Goal: Information Seeking & Learning: Check status

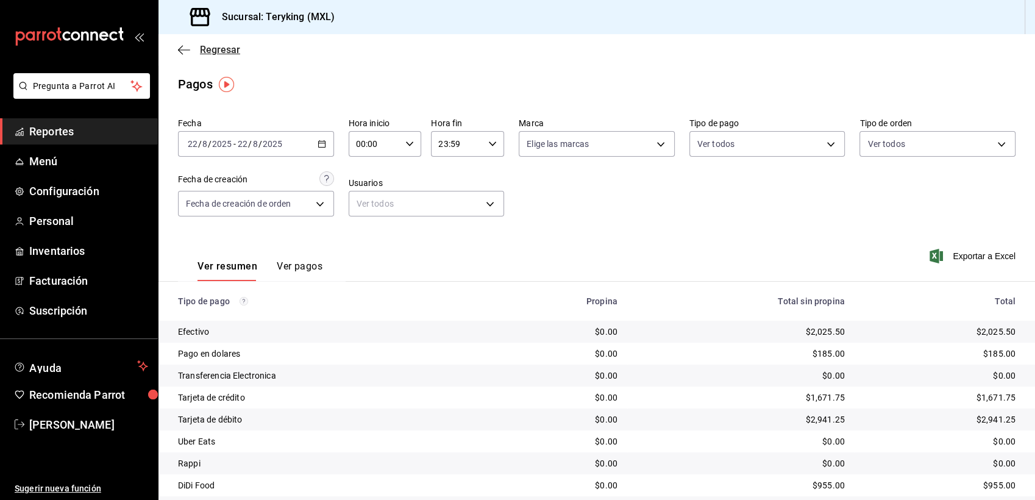
click at [226, 48] on span "Regresar" at bounding box center [220, 50] width 40 height 12
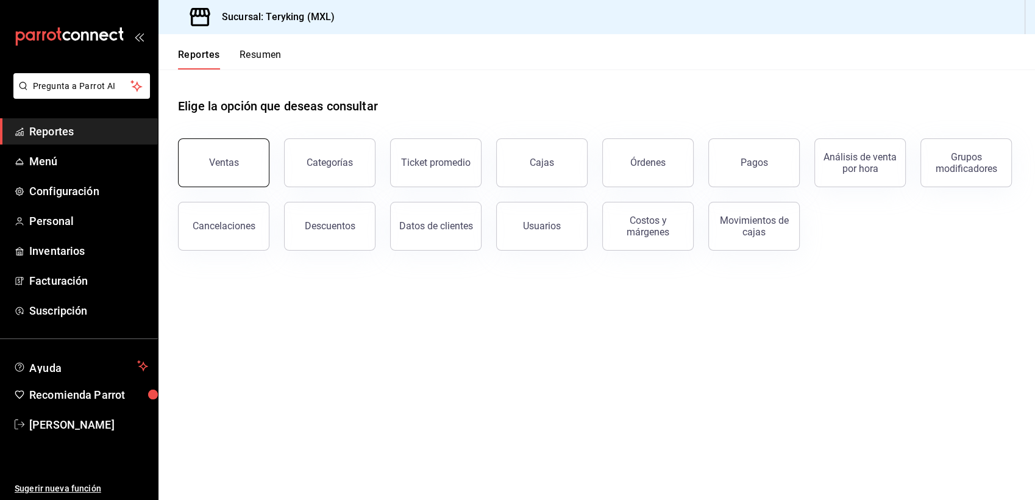
click at [219, 167] on div "Ventas" at bounding box center [224, 163] width 30 height 12
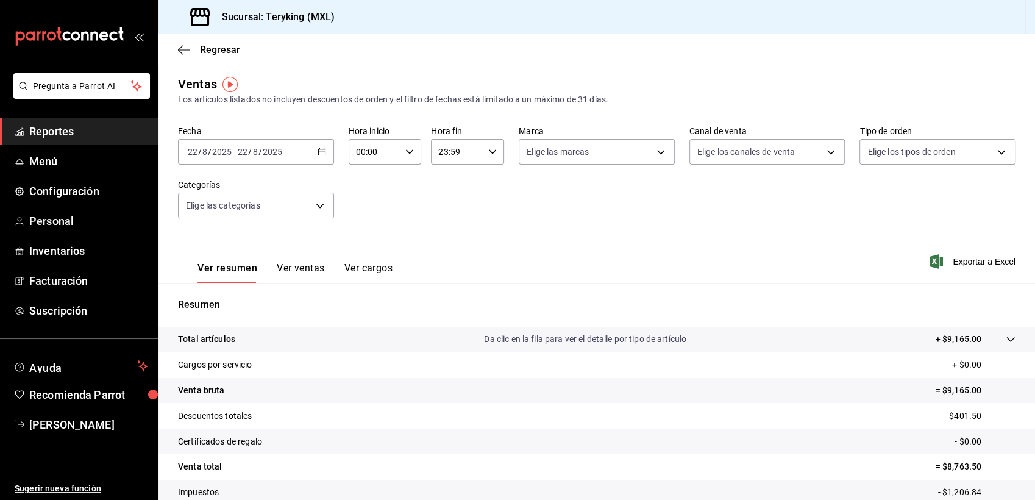
click at [318, 152] on icon "button" at bounding box center [322, 152] width 9 height 9
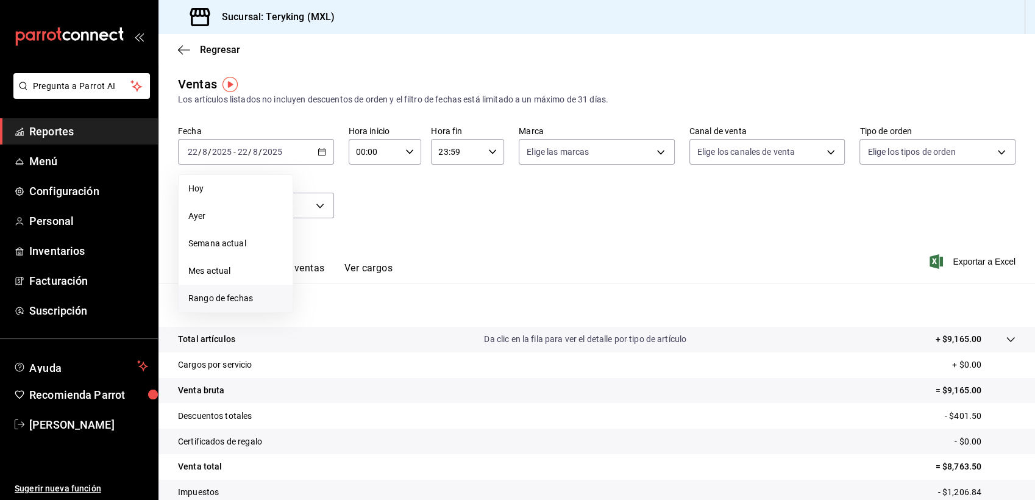
click at [249, 294] on span "Rango de fechas" at bounding box center [235, 298] width 94 height 13
click at [375, 194] on icon "button" at bounding box center [375, 196] width 15 height 15
click at [429, 219] on abbr "marzo" at bounding box center [434, 219] width 20 height 9
click at [317, 256] on abbr "3" at bounding box center [318, 259] width 4 height 9
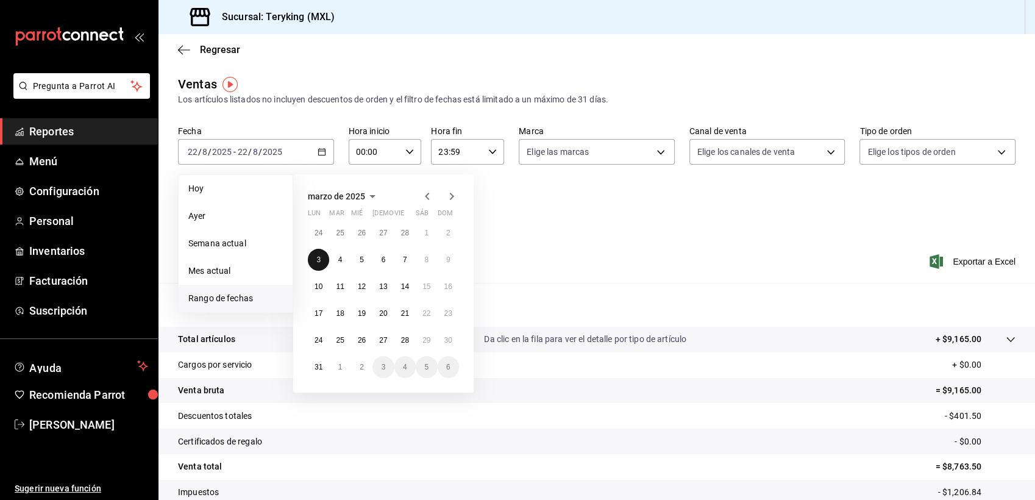
click at [317, 256] on abbr "3" at bounding box center [318, 259] width 4 height 9
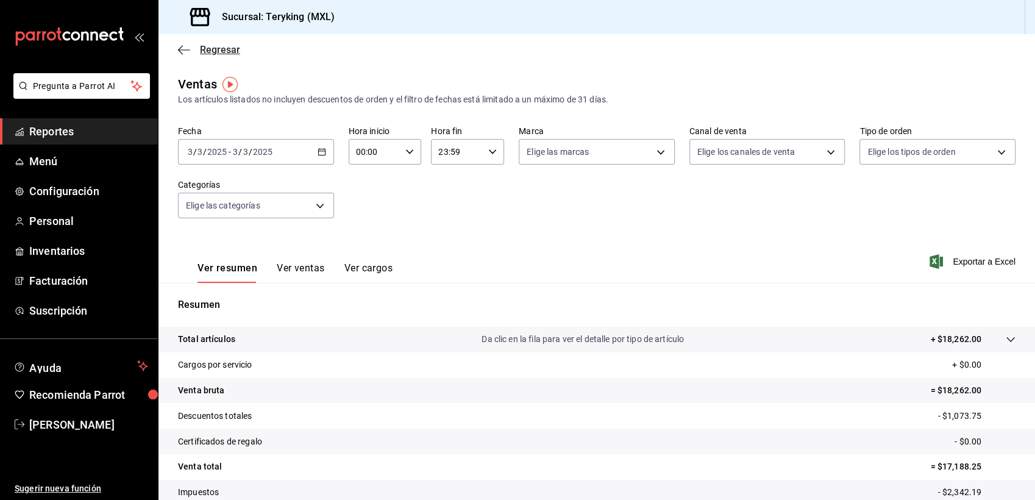
click at [224, 46] on span "Regresar" at bounding box center [220, 50] width 40 height 12
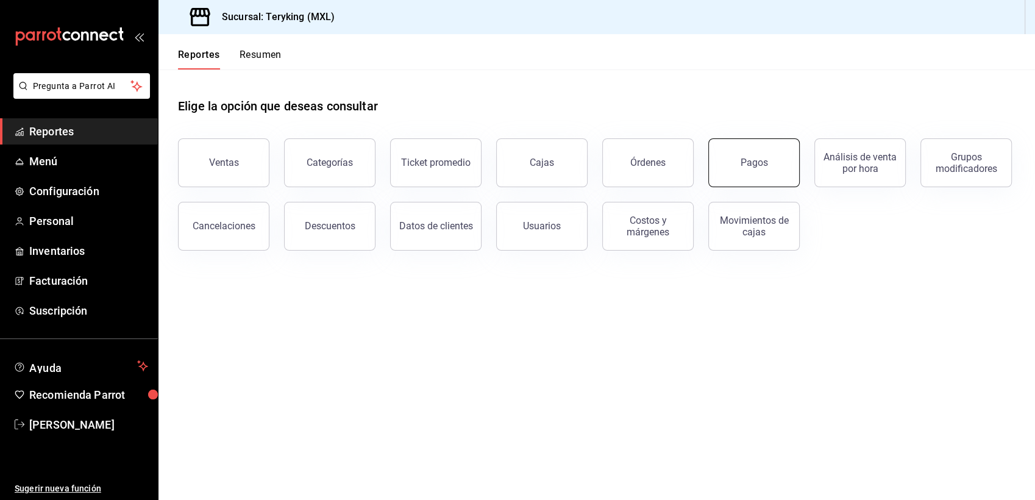
click at [753, 165] on div "Pagos" at bounding box center [754, 163] width 27 height 12
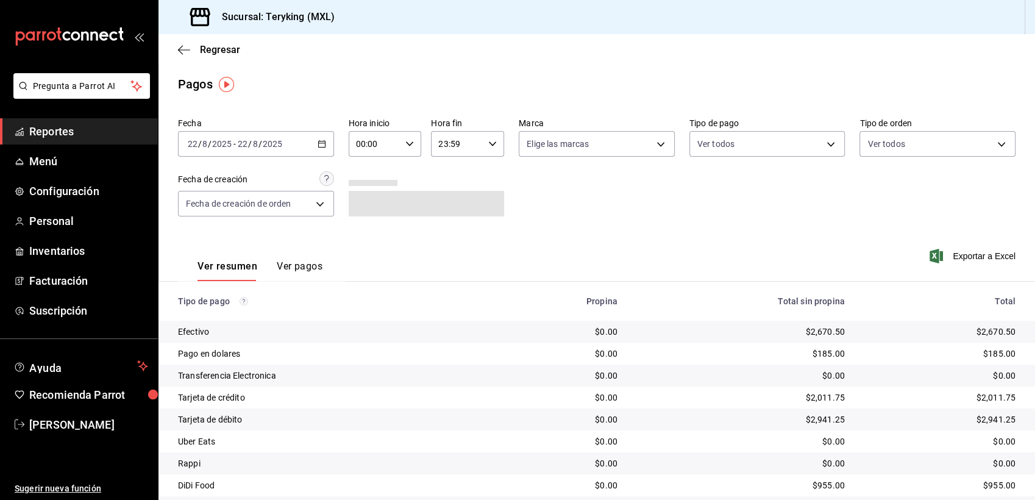
click at [318, 142] on icon "button" at bounding box center [322, 144] width 9 height 9
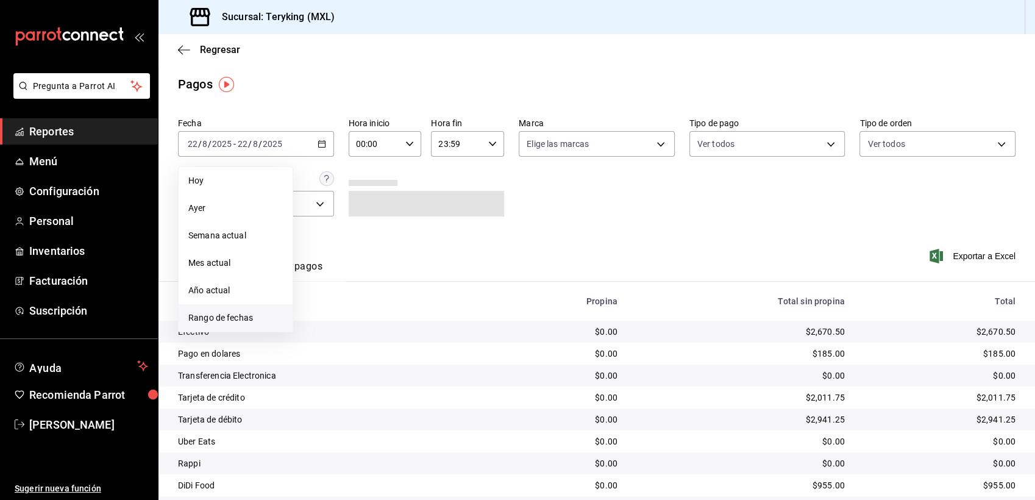
click at [241, 319] on span "Rango de fechas" at bounding box center [235, 317] width 94 height 13
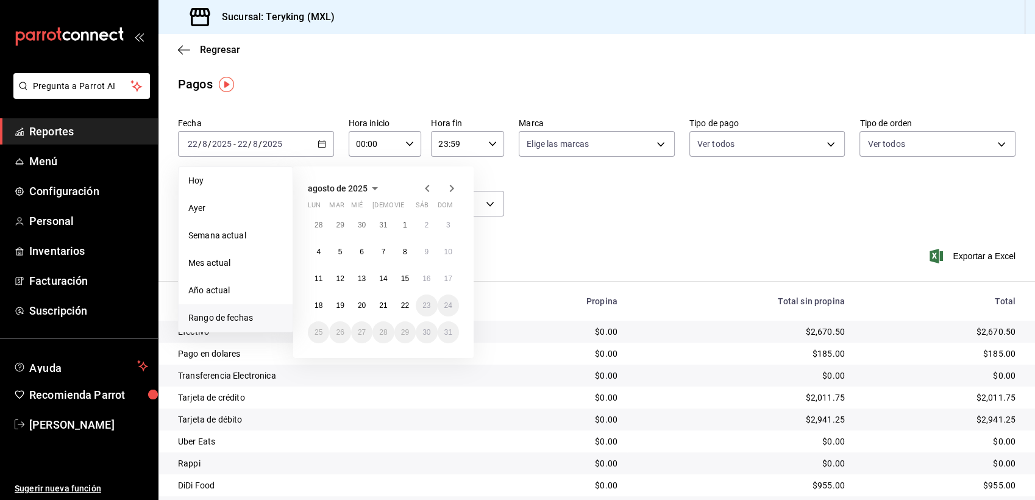
click at [377, 185] on icon "button" at bounding box center [375, 188] width 15 height 15
click at [424, 214] on abbr "marzo" at bounding box center [434, 211] width 20 height 9
click at [318, 256] on abbr "3" at bounding box center [318, 251] width 4 height 9
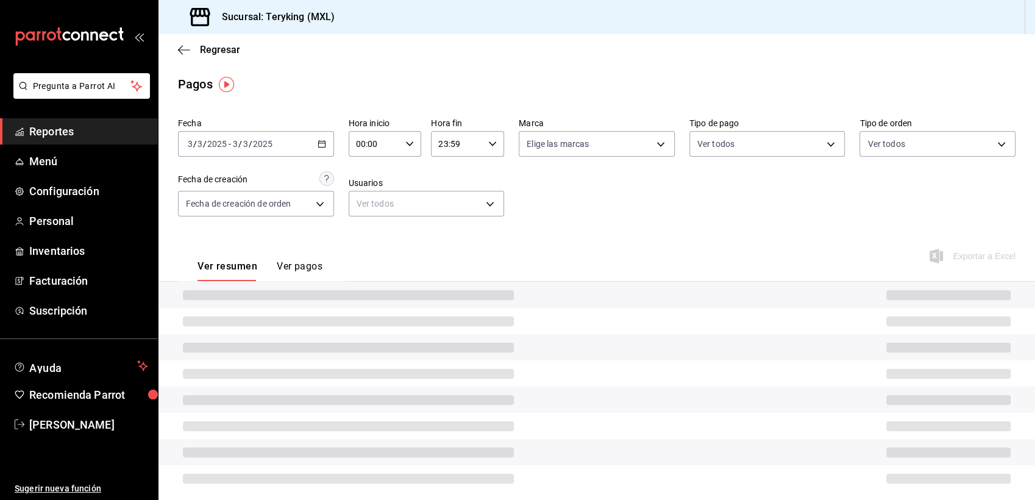
click at [318, 256] on div "Ver resumen Ver pagos" at bounding box center [250, 263] width 144 height 35
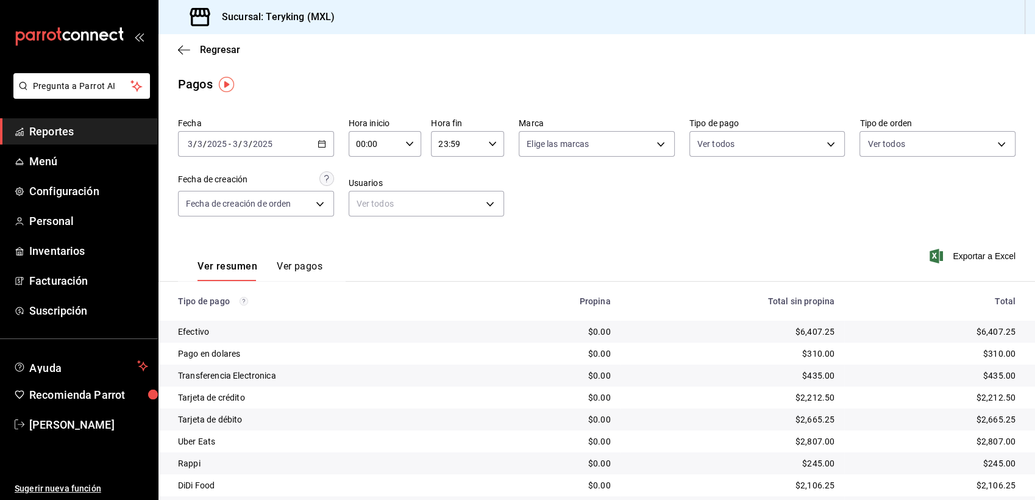
scroll to position [38, 0]
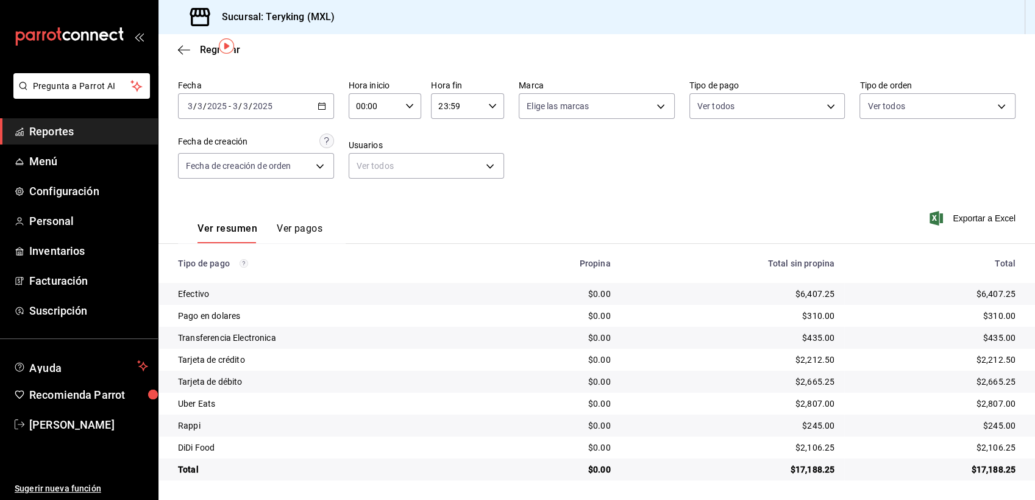
click at [311, 101] on div "[DATE] [DATE] - [DATE] [DATE]" at bounding box center [256, 106] width 156 height 26
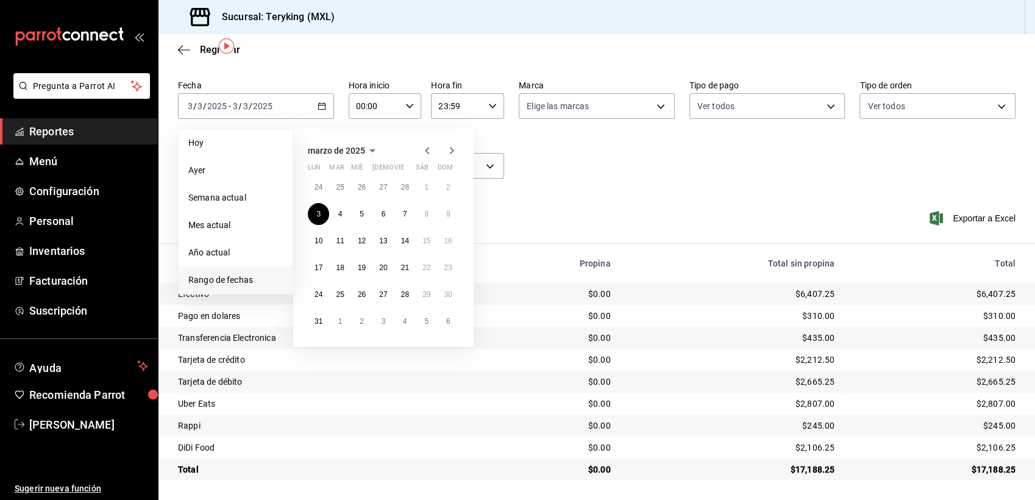
click at [370, 148] on icon "button" at bounding box center [372, 150] width 15 height 15
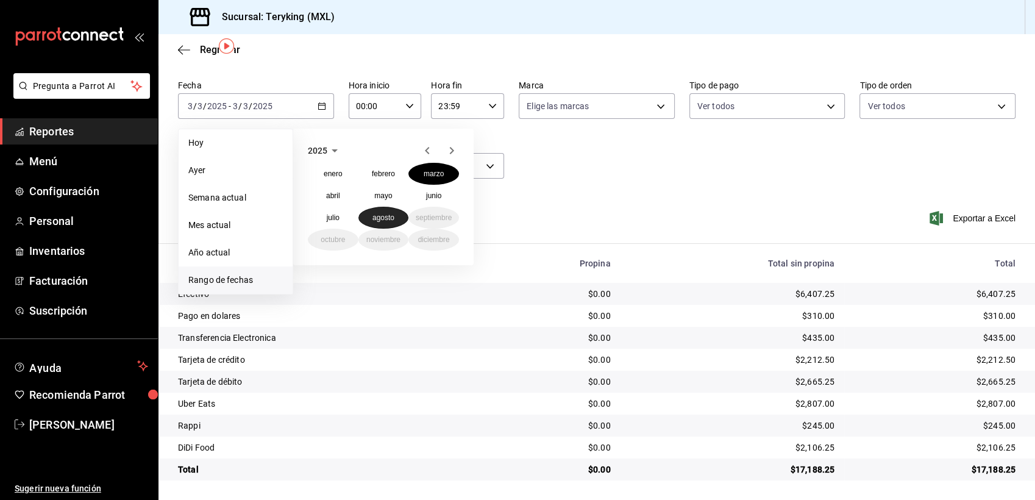
click at [375, 221] on abbr "agosto" at bounding box center [383, 217] width 22 height 9
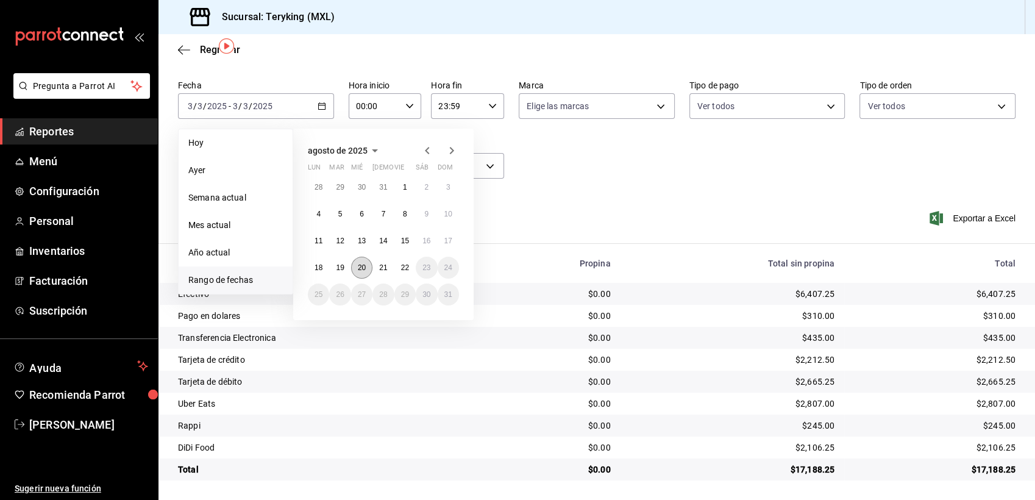
click at [361, 265] on abbr "20" at bounding box center [362, 267] width 8 height 9
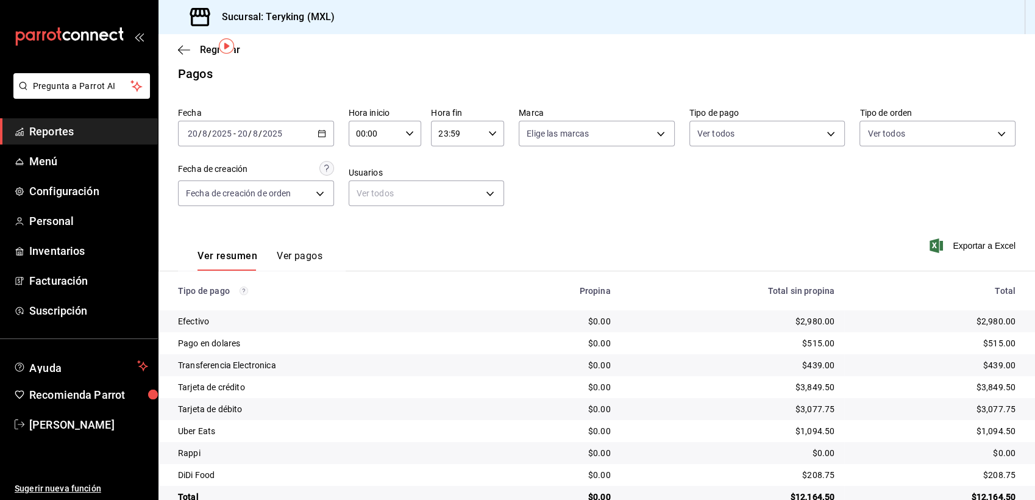
scroll to position [38, 0]
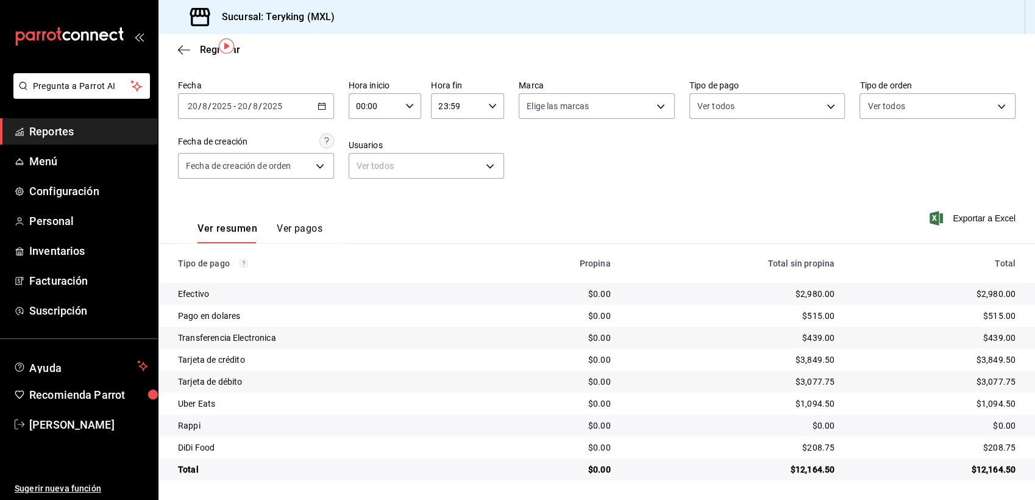
click at [508, 207] on div "Ver resumen Ver pagos Exportar a Excel" at bounding box center [596, 225] width 877 height 65
click at [495, 212] on div "Ver resumen Ver pagos Exportar a Excel" at bounding box center [596, 225] width 877 height 65
click at [753, 294] on div "$2,980.00" at bounding box center [732, 294] width 205 height 12
